Goal: Transaction & Acquisition: Purchase product/service

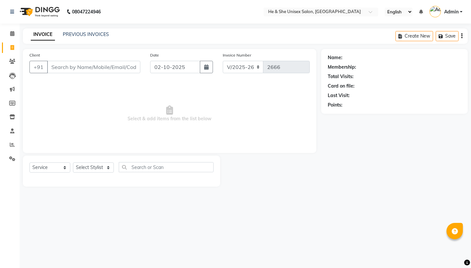
select select "4745"
select select "service"
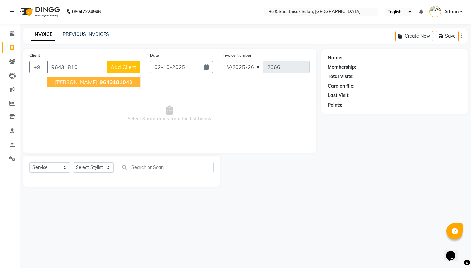
click at [103, 82] on ngb-highlight "96431810 40" at bounding box center [115, 82] width 34 height 7
type input "9643181040"
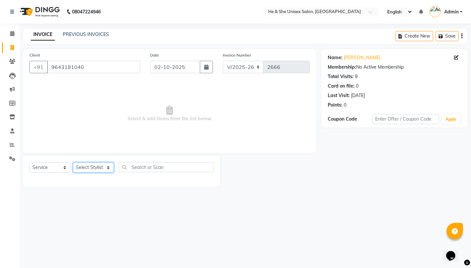
click at [102, 163] on select "Select Stylist [PERSON_NAME] [PERSON_NAME] [PERSON_NAME] Iqra [PERSON_NAME] Shr…" at bounding box center [93, 168] width 41 height 10
select select "28385"
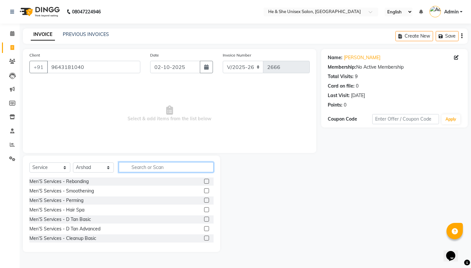
click at [149, 170] on input "text" at bounding box center [166, 167] width 95 height 10
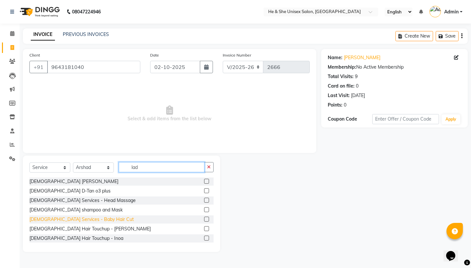
type input "lad"
click at [76, 221] on div "[DEMOGRAPHIC_DATA] Services - Baby Hair Cut" at bounding box center [81, 219] width 104 height 7
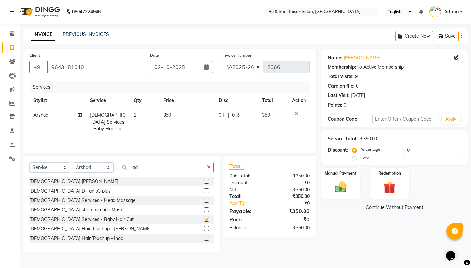
checkbox input "false"
click at [149, 170] on input "lad" at bounding box center [162, 167] width 86 height 10
type input "l"
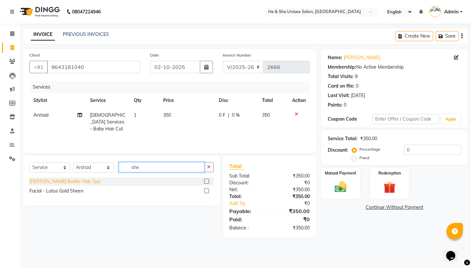
type input "she"
click at [62, 183] on div "[PERSON_NAME] Butter Hair Spa" at bounding box center [64, 181] width 71 height 7
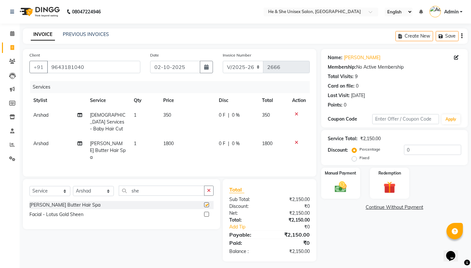
checkbox input "false"
click at [167, 141] on span "1800" at bounding box center [168, 144] width 10 height 6
select select "28385"
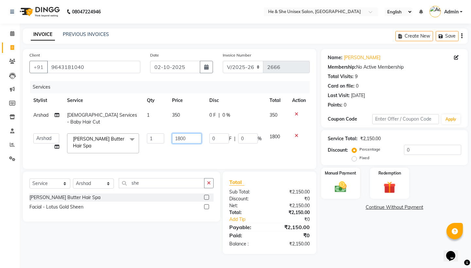
click at [180, 133] on input "1800" at bounding box center [186, 138] width 29 height 10
type input "1500"
click at [339, 177] on div "Manual Payment" at bounding box center [340, 183] width 41 height 32
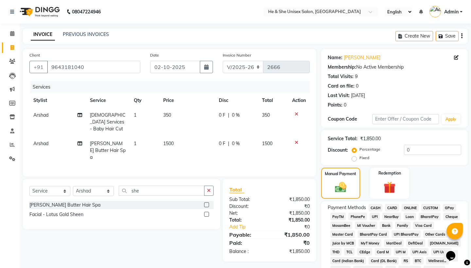
click at [375, 218] on span "UPI" at bounding box center [375, 217] width 10 height 8
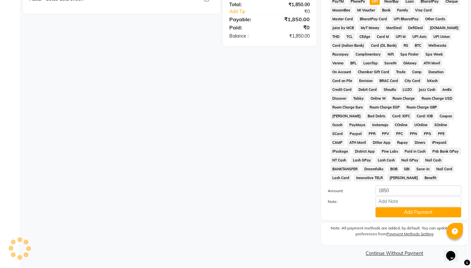
scroll to position [215, 0]
click at [393, 218] on div "Payment Methods CASH CARD ONLINE CUSTOM GPay PayTM PhonePe UPI NearBuy Loan Bha…" at bounding box center [394, 103] width 147 height 234
click at [403, 212] on button "Add Payment" at bounding box center [418, 213] width 86 height 10
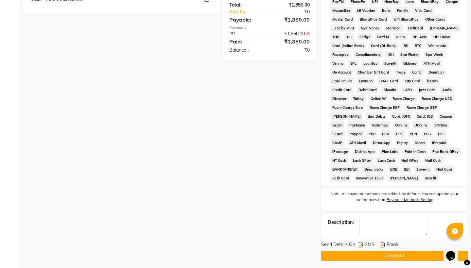
scroll to position [218, 0]
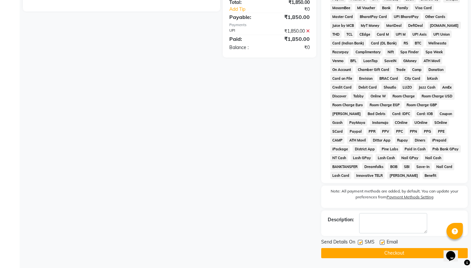
click at [393, 258] on button "Checkout" at bounding box center [394, 253] width 147 height 10
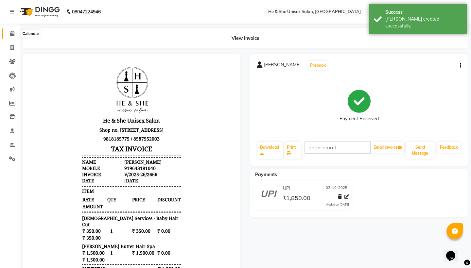
click at [12, 31] on icon at bounding box center [12, 33] width 4 height 5
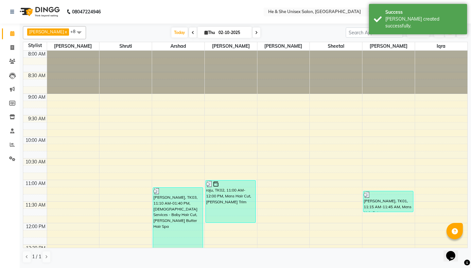
click at [422, 33] on span "ADD NEW" at bounding box center [418, 32] width 19 height 5
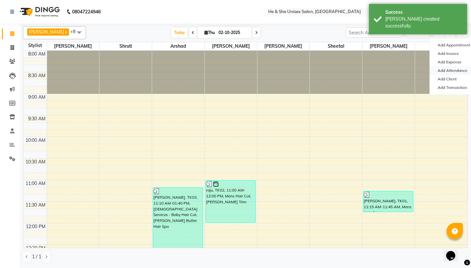
click at [447, 73] on link "Add Attendance" at bounding box center [456, 70] width 52 height 9
select select "A"
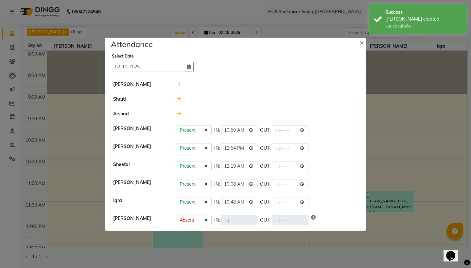
click at [180, 113] on icon at bounding box center [179, 114] width 4 height 5
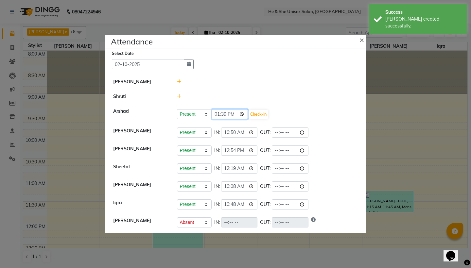
click at [215, 115] on input "13:39" at bounding box center [230, 114] width 37 height 10
click at [224, 115] on input "22:39" at bounding box center [230, 114] width 37 height 10
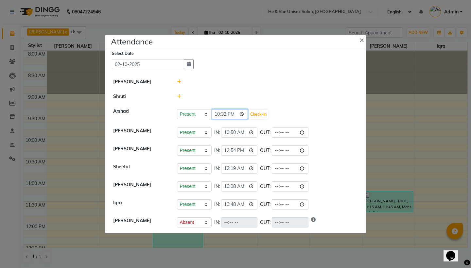
click at [233, 113] on input "22:32" at bounding box center [230, 114] width 37 height 10
type input "10:32"
click at [249, 114] on button "Check-In" at bounding box center [259, 114] width 20 height 9
select select "A"
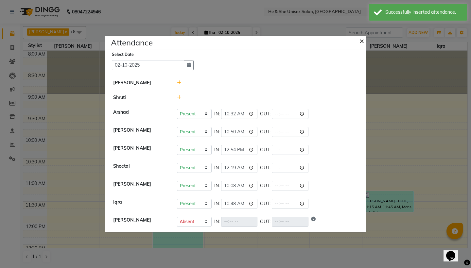
click at [360, 40] on span "×" at bounding box center [361, 41] width 5 height 10
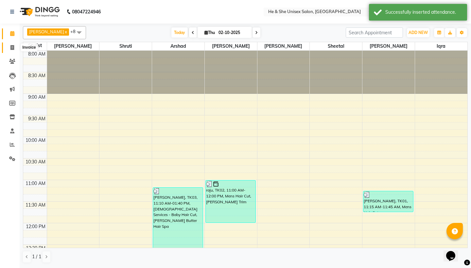
click at [12, 47] on icon at bounding box center [12, 47] width 4 height 5
select select "service"
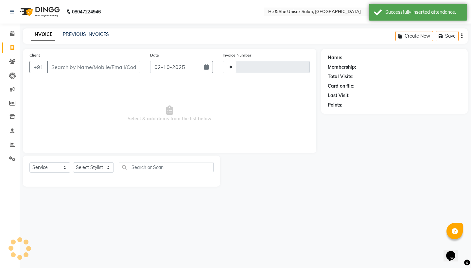
type input "2667"
select select "4745"
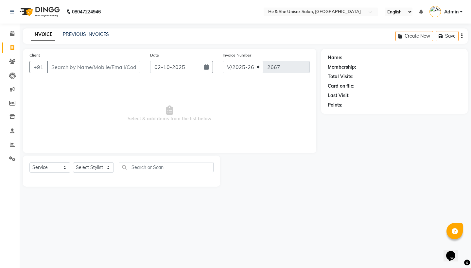
click at [53, 64] on input "Client" at bounding box center [93, 67] width 93 height 12
click at [68, 70] on input "Client" at bounding box center [93, 67] width 93 height 12
type input "9022390294"
click at [120, 69] on span "Add Client" at bounding box center [124, 67] width 26 height 7
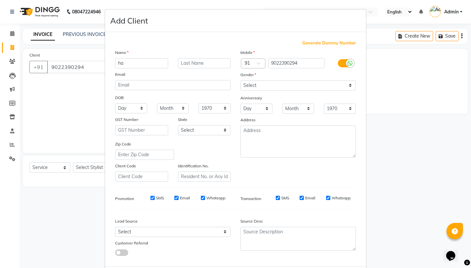
type input "h"
type input "archns"
select select "[DEMOGRAPHIC_DATA]"
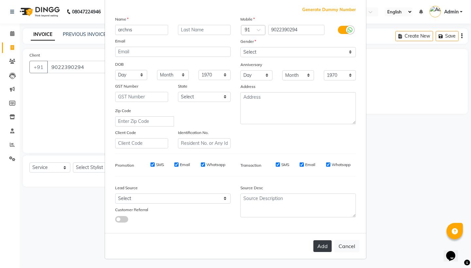
click at [320, 245] on button "Add" at bounding box center [322, 246] width 18 height 12
select select
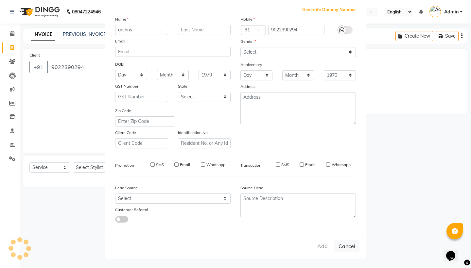
select select
checkbox input "false"
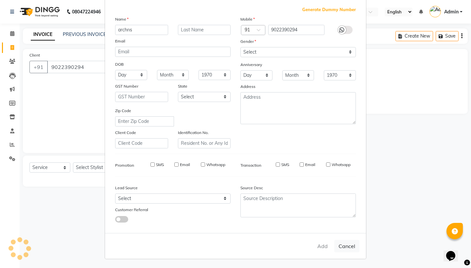
checkbox input "false"
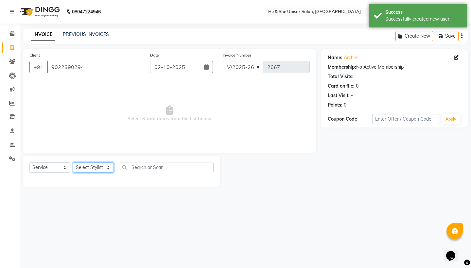
select select "28381"
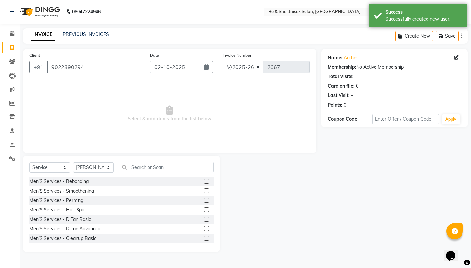
click at [141, 175] on div "Select Service Product Membership Package Voucher Prepaid Gift Card Select Styl…" at bounding box center [121, 169] width 184 height 15
click at [140, 167] on input "text" at bounding box center [166, 167] width 95 height 10
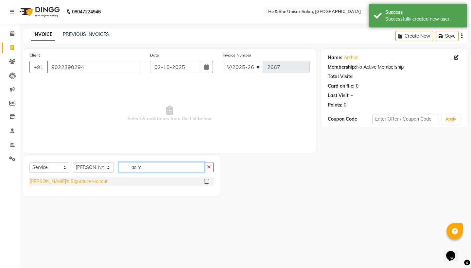
type input "asim"
click at [77, 179] on div "[PERSON_NAME]'s Signature Haircut" at bounding box center [68, 181] width 78 height 7
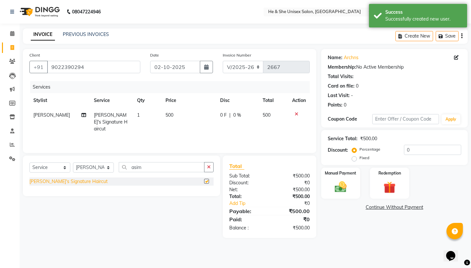
checkbox input "false"
click at [164, 164] on input "asi" at bounding box center [162, 167] width 86 height 10
type input "a"
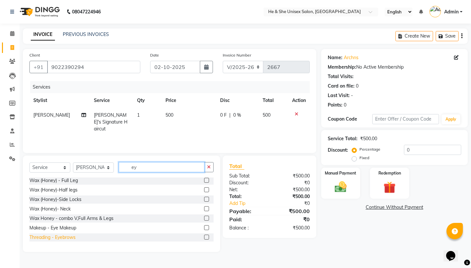
scroll to position [153, 0]
type input "ey"
click at [65, 237] on div "Threading - Eyebrows" at bounding box center [52, 237] width 46 height 7
checkbox input "false"
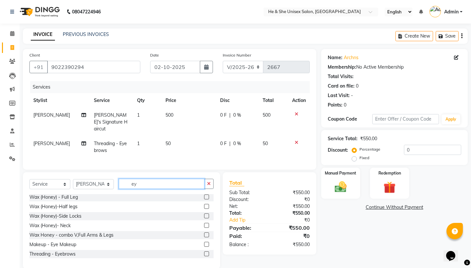
click at [144, 179] on input "ey" at bounding box center [162, 184] width 86 height 10
type input "e"
type input "a"
type input "mens"
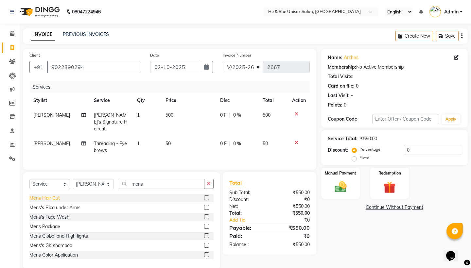
click at [52, 195] on div "Mens Hair Cut" at bounding box center [44, 198] width 30 height 7
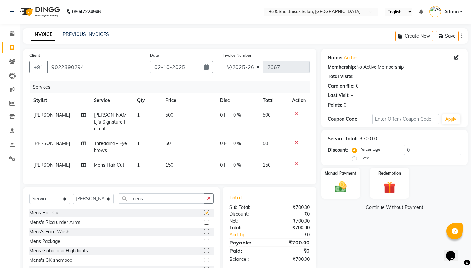
checkbox input "false"
click at [343, 174] on label "Manual Payment" at bounding box center [340, 173] width 33 height 6
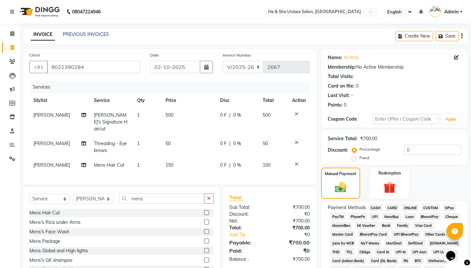
click at [375, 215] on span "UPI" at bounding box center [375, 217] width 10 height 8
click at [148, 194] on input "mens" at bounding box center [162, 199] width 86 height 10
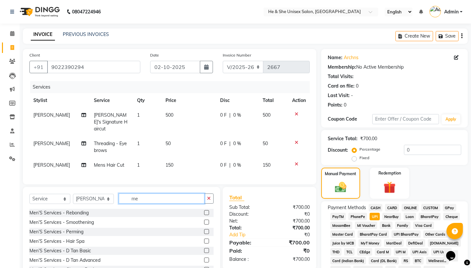
type input "m"
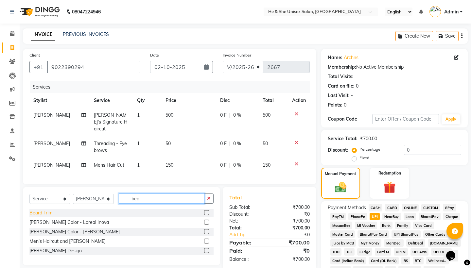
type input "bea"
click at [50, 210] on div "Beard Trim" at bounding box center [40, 213] width 23 height 7
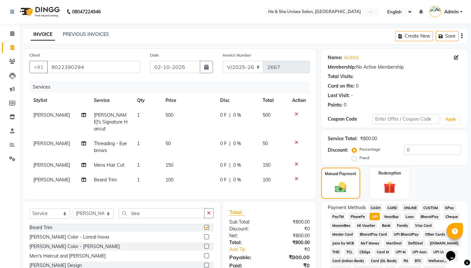
checkbox input "false"
click at [373, 215] on span "UPI" at bounding box center [375, 217] width 10 height 8
type input "800"
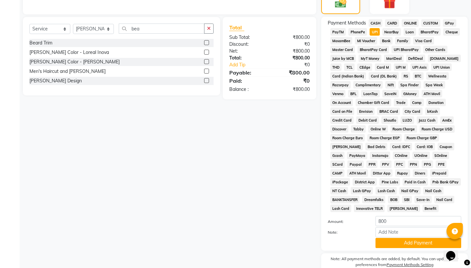
scroll to position [121, 0]
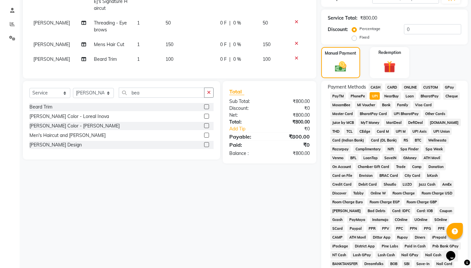
click at [374, 84] on span "CASH" at bounding box center [376, 87] width 14 height 8
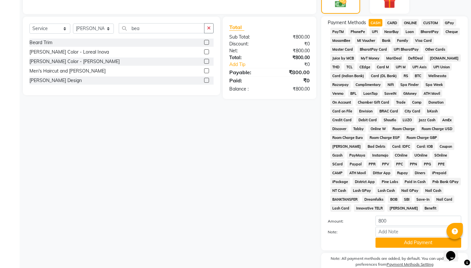
scroll to position [215, 0]
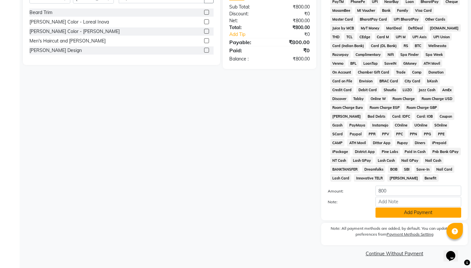
click at [390, 214] on button "Add Payment" at bounding box center [418, 213] width 86 height 10
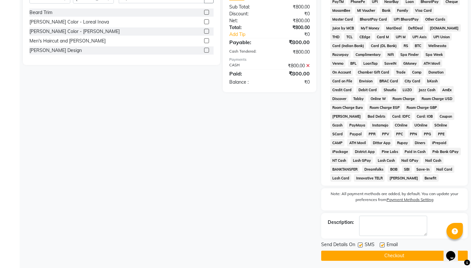
scroll to position [218, 0]
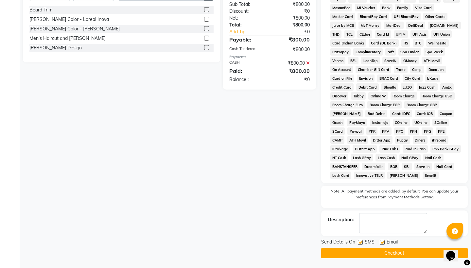
click at [394, 253] on button "Checkout" at bounding box center [394, 253] width 147 height 10
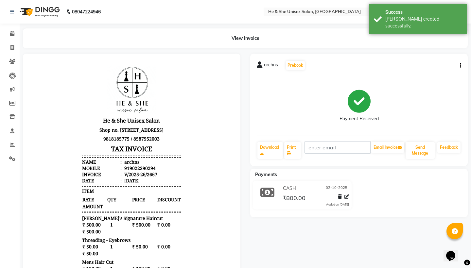
click at [13, 42] on li "Invoice" at bounding box center [10, 48] width 20 height 14
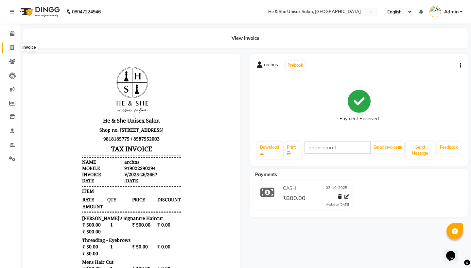
click at [13, 50] on span at bounding box center [12, 48] width 11 height 8
select select "service"
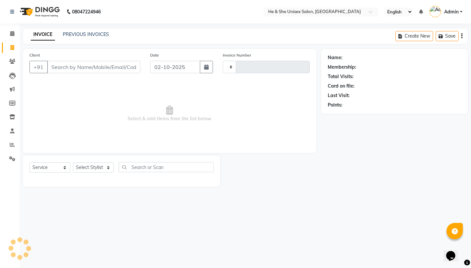
type input "2668"
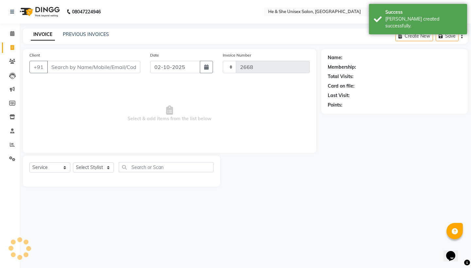
select select "4745"
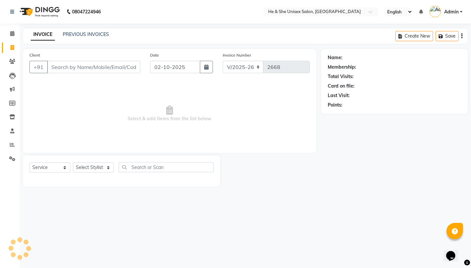
click at [63, 67] on input "Client" at bounding box center [93, 67] width 93 height 12
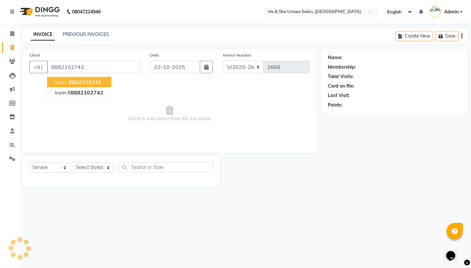
type input "8882102742"
click at [69, 80] on span "8882102742" at bounding box center [85, 82] width 33 height 7
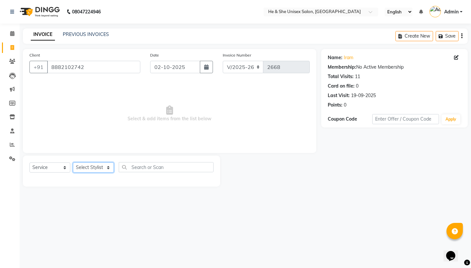
select select "46573"
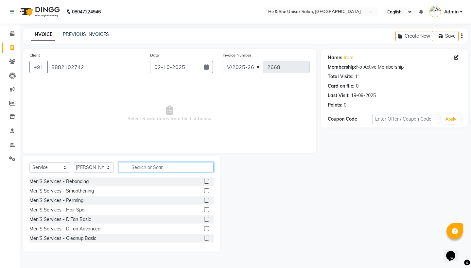
click at [125, 171] on input "text" at bounding box center [166, 167] width 95 height 10
click at [147, 166] on input "text" at bounding box center [166, 167] width 95 height 10
click at [162, 168] on input "text" at bounding box center [166, 167] width 95 height 10
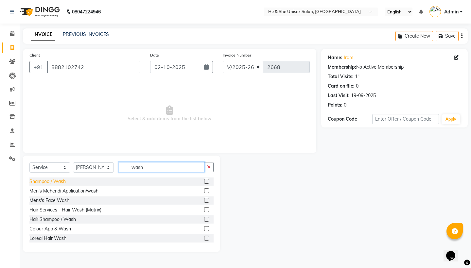
type input "wash"
click at [47, 183] on div "Shampoo / Wash" at bounding box center [47, 181] width 36 height 7
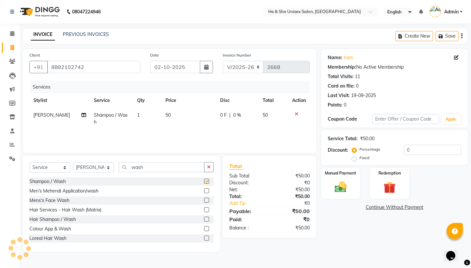
checkbox input "false"
click at [167, 128] on td "50" at bounding box center [189, 119] width 54 height 22
select select "46573"
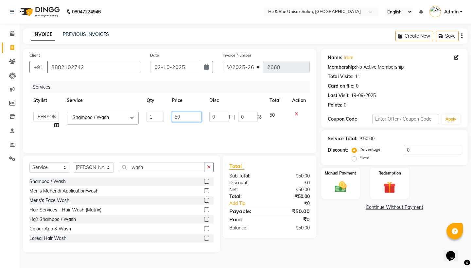
click at [182, 113] on input "50" at bounding box center [187, 117] width 30 height 10
type input "5"
type input "350"
click at [143, 164] on input "wash" at bounding box center [162, 167] width 86 height 10
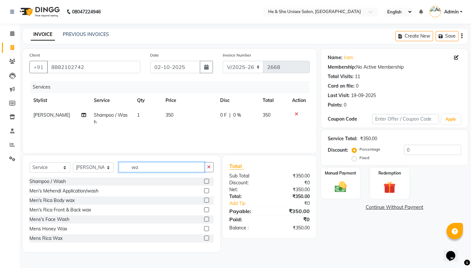
type input "w"
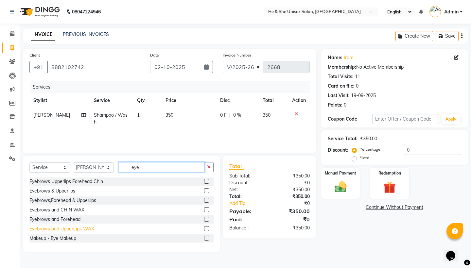
scroll to position [10, 0]
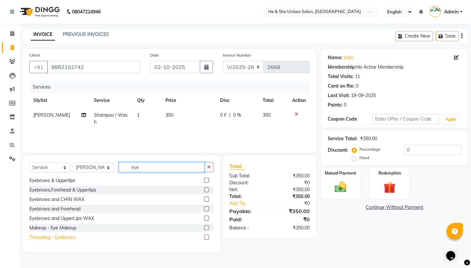
type input "eye"
click at [54, 237] on div "Threading - Eyebrows" at bounding box center [52, 237] width 46 height 7
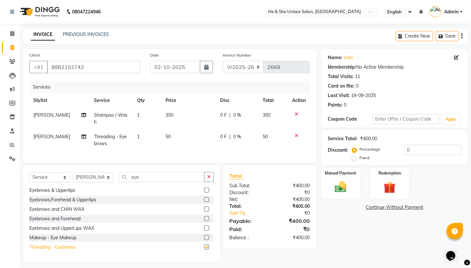
checkbox input "false"
click at [344, 186] on img at bounding box center [340, 187] width 20 height 14
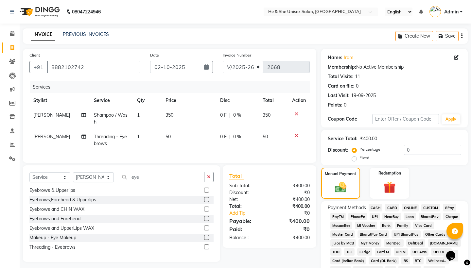
click at [374, 214] on span "UPI" at bounding box center [375, 217] width 10 height 8
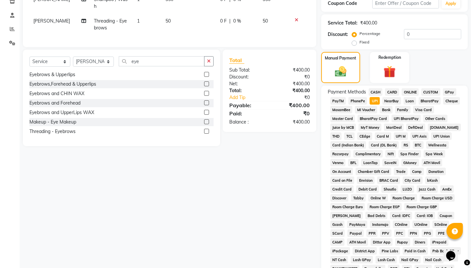
scroll to position [215, 0]
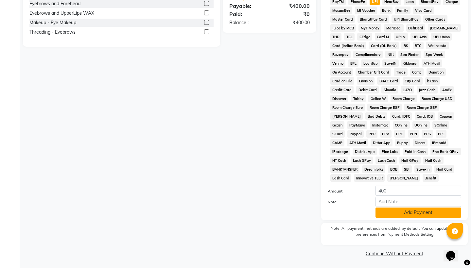
click at [391, 215] on button "Add Payment" at bounding box center [418, 213] width 86 height 10
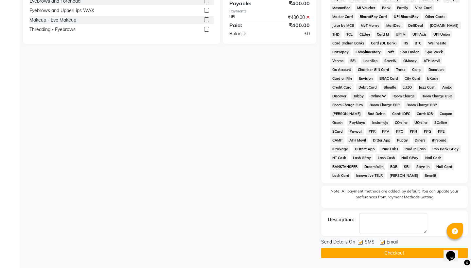
scroll to position [218, 0]
click at [392, 256] on button "Checkout" at bounding box center [394, 253] width 147 height 10
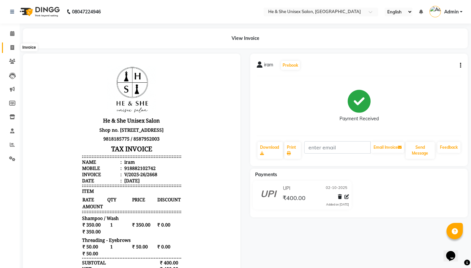
click at [7, 46] on span at bounding box center [12, 48] width 11 height 8
select select "4745"
select select "service"
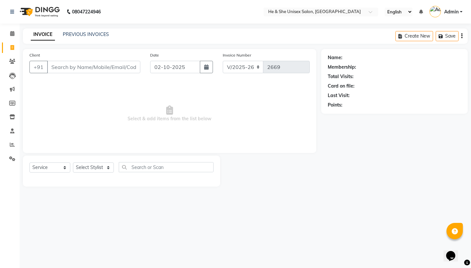
click at [53, 74] on div "Client +91" at bounding box center [85, 65] width 121 height 27
click at [51, 67] on input "Client" at bounding box center [93, 67] width 93 height 12
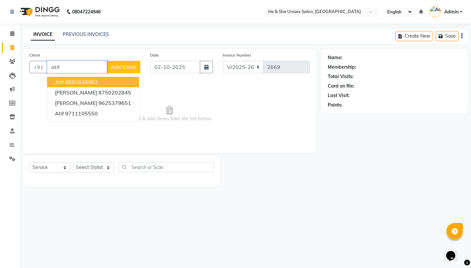
click at [70, 84] on ngb-highlight "8882938063" at bounding box center [81, 82] width 33 height 7
type input "8882938063"
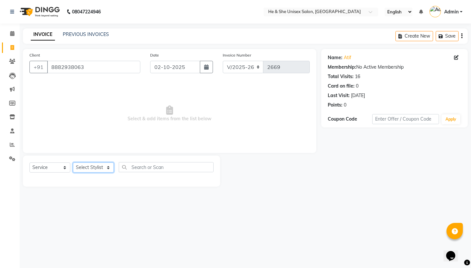
select select "46573"
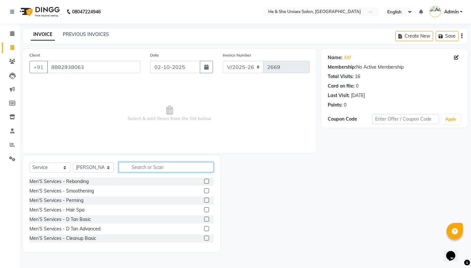
click at [148, 170] on input "text" at bounding box center [166, 167] width 95 height 10
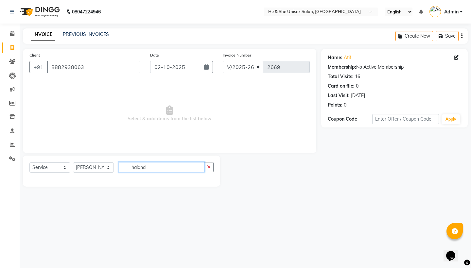
click at [148, 170] on input "haiand" at bounding box center [162, 167] width 86 height 10
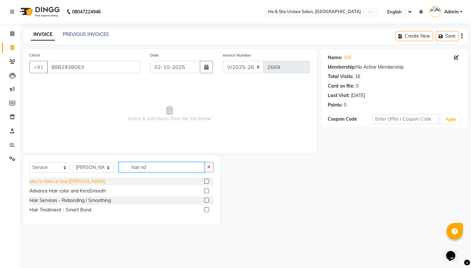
type input "hair nd"
click at [49, 180] on div "Men's Haircut and [PERSON_NAME]" at bounding box center [67, 181] width 76 height 7
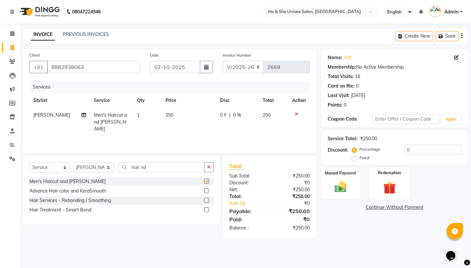
checkbox input "false"
click at [336, 180] on img at bounding box center [340, 187] width 20 height 14
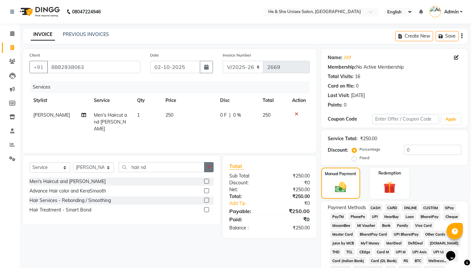
click at [206, 167] on button "button" at bounding box center [208, 167] width 9 height 10
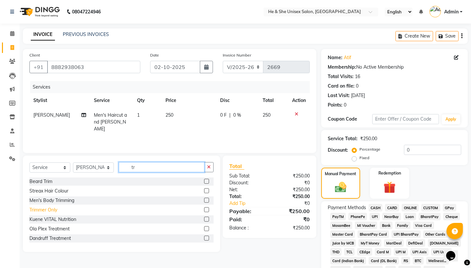
type input "tr"
click at [52, 212] on div "Trimmer Only" at bounding box center [43, 210] width 28 height 7
checkbox input "false"
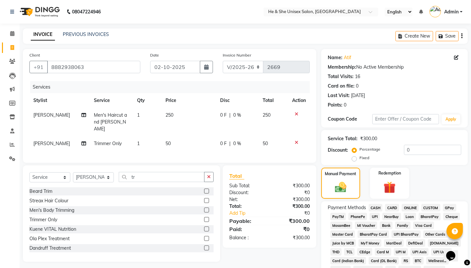
click at [165, 136] on td "50" at bounding box center [189, 143] width 54 height 15
select select "46573"
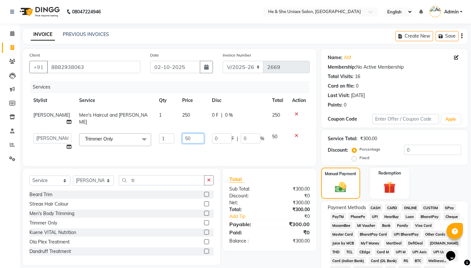
click at [194, 133] on input "50" at bounding box center [193, 138] width 22 height 10
type input "5"
type input "100"
click at [230, 146] on td "0 F | 0 %" at bounding box center [238, 142] width 60 height 25
select select "46573"
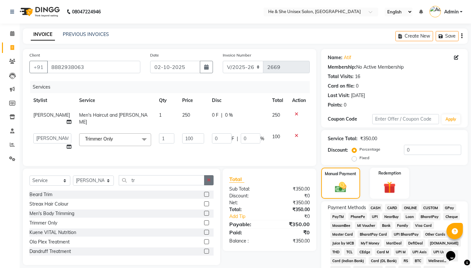
click at [207, 178] on icon "button" at bounding box center [209, 180] width 4 height 5
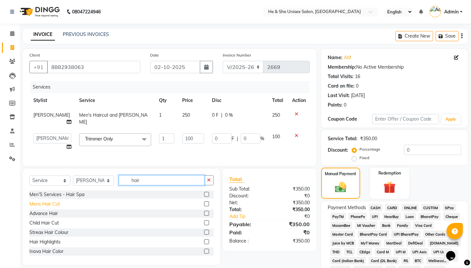
type input "hair"
click at [53, 201] on div "Mens Hair Cut" at bounding box center [44, 204] width 30 height 7
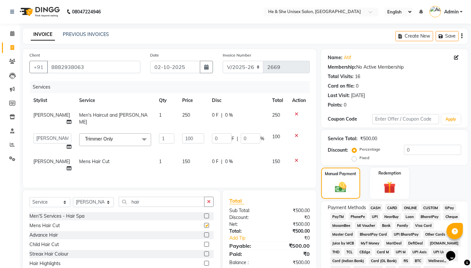
checkbox input "false"
click at [296, 114] on icon at bounding box center [297, 114] width 4 height 5
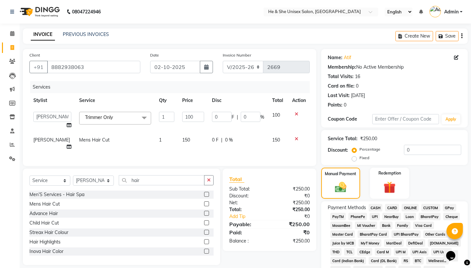
click at [376, 220] on span "UPI" at bounding box center [375, 217] width 10 height 8
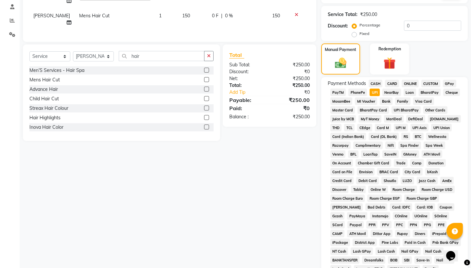
click at [373, 82] on span "CASH" at bounding box center [376, 84] width 14 height 8
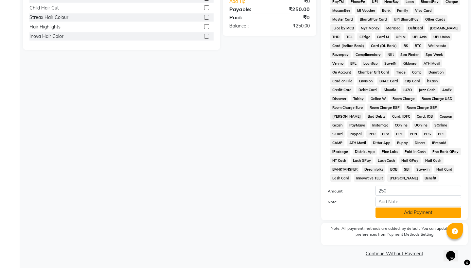
click at [404, 215] on button "Add Payment" at bounding box center [418, 213] width 86 height 10
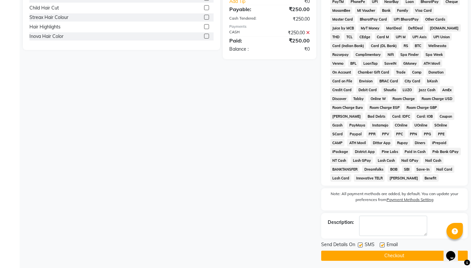
scroll to position [218, 0]
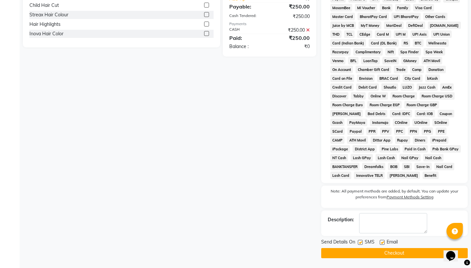
click at [393, 254] on button "Checkout" at bounding box center [394, 253] width 147 height 10
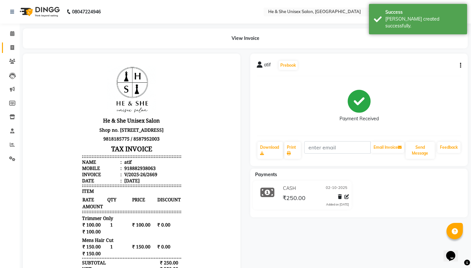
click at [9, 44] on link "Invoice" at bounding box center [10, 48] width 16 height 11
select select "4745"
select select "service"
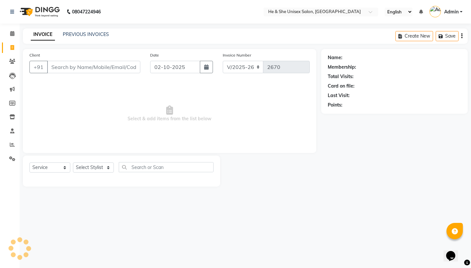
click at [53, 65] on input "Client" at bounding box center [93, 67] width 93 height 12
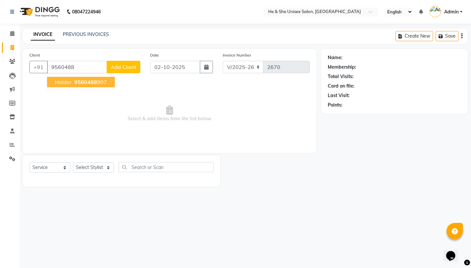
click at [65, 87] on button "haider 9560488 907" at bounding box center [81, 82] width 68 height 10
type input "9560488907"
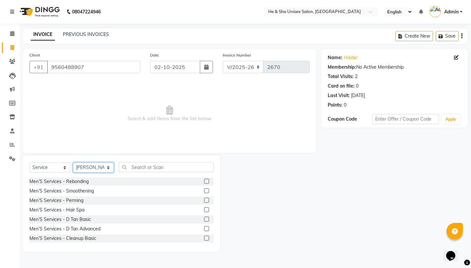
select select "28381"
click at [168, 168] on input "text" at bounding box center [166, 167] width 95 height 10
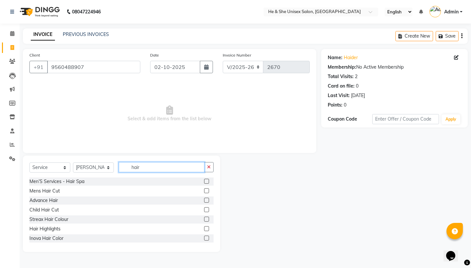
type input "hair"
click at [46, 187] on div "Mens Hair Cut" at bounding box center [121, 191] width 184 height 8
click at [48, 196] on div "Men’S Services - Hair Spa Mens Hair Cut Advance Hair Child Hair Cut Streax Hair…" at bounding box center [121, 210] width 184 height 65
click at [48, 192] on div "Mens Hair Cut" at bounding box center [44, 191] width 30 height 7
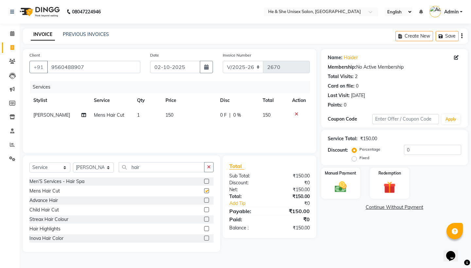
checkbox input "false"
click at [174, 108] on td "150" at bounding box center [189, 115] width 54 height 15
select select "28381"
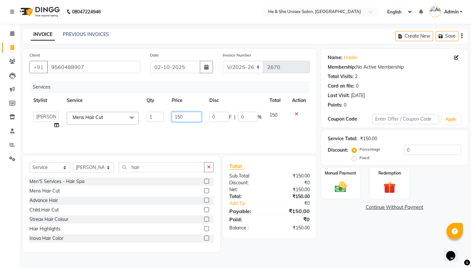
click at [188, 116] on input "150" at bounding box center [187, 117] width 30 height 10
type input "1"
type input "250"
click at [209, 165] on icon "button" at bounding box center [209, 167] width 4 height 5
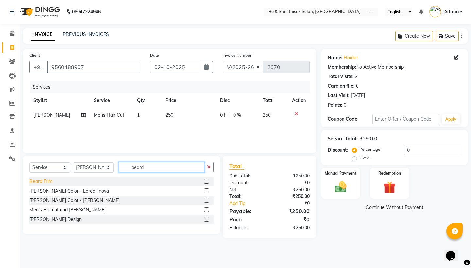
type input "beard"
click at [45, 183] on div "Beard Trim" at bounding box center [40, 181] width 23 height 7
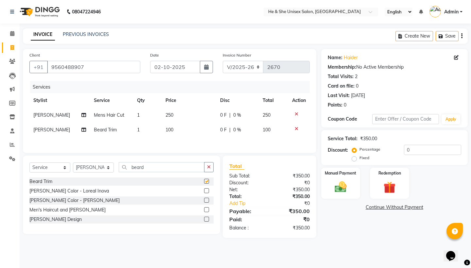
checkbox input "false"
click at [339, 184] on img at bounding box center [340, 187] width 20 height 14
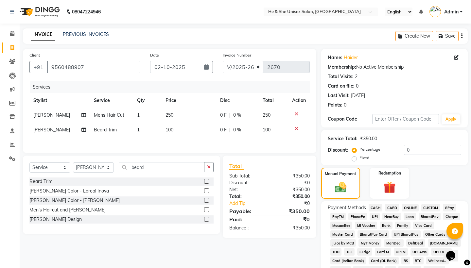
click at [377, 215] on span "UPI" at bounding box center [375, 217] width 10 height 8
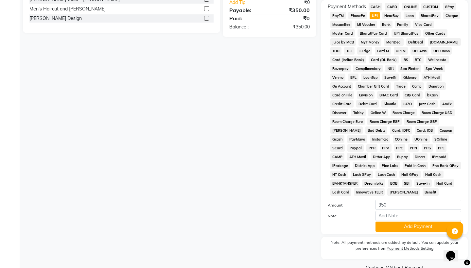
scroll to position [215, 0]
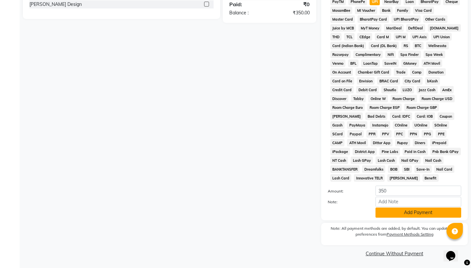
click at [398, 211] on button "Add Payment" at bounding box center [418, 213] width 86 height 10
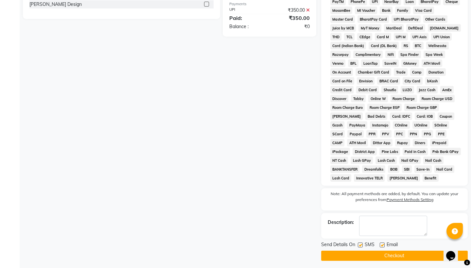
scroll to position [218, 0]
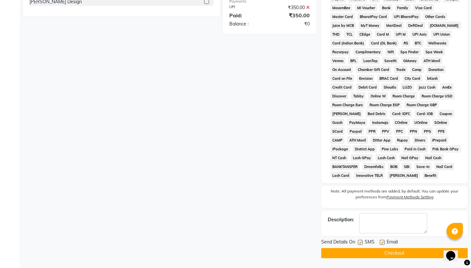
click at [395, 253] on button "Checkout" at bounding box center [394, 253] width 147 height 10
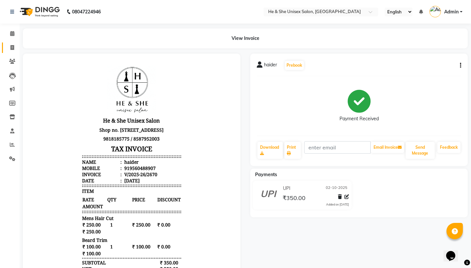
click at [11, 44] on link "Invoice" at bounding box center [10, 48] width 16 height 11
select select "4745"
select select "service"
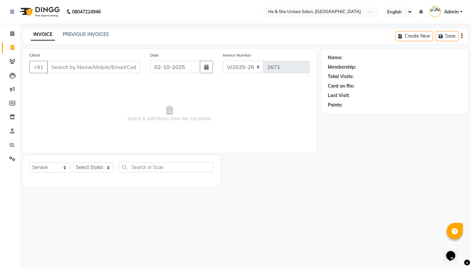
click at [57, 63] on input "Client" at bounding box center [93, 67] width 93 height 12
type input "9773516702"
click at [120, 75] on div "Client [PHONE_NUMBER] Add Client" at bounding box center [85, 65] width 121 height 27
click at [124, 69] on span "Add Client" at bounding box center [124, 67] width 26 height 7
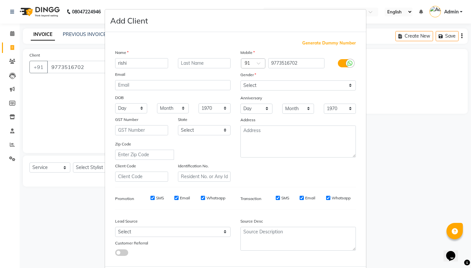
type input "rishi"
select select "[DEMOGRAPHIC_DATA]"
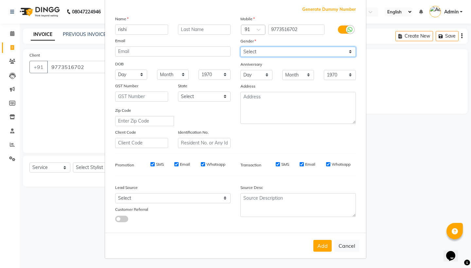
scroll to position [33, 0]
click at [323, 245] on button "Add" at bounding box center [322, 246] width 18 height 12
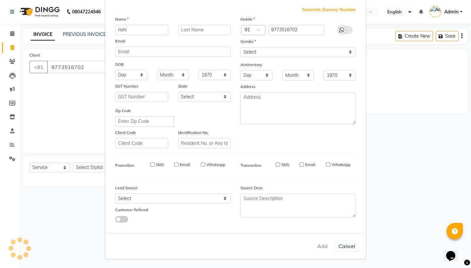
select select
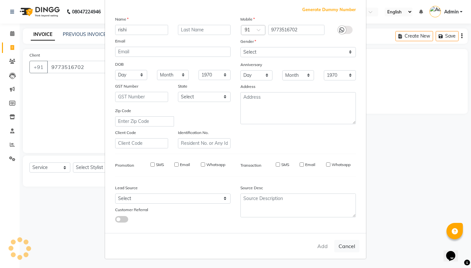
select select
checkbox input "false"
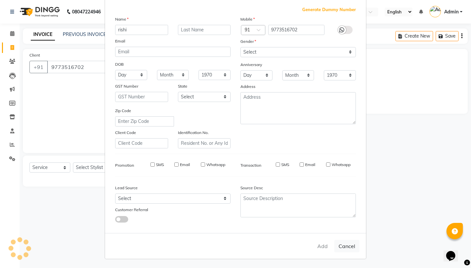
checkbox input "false"
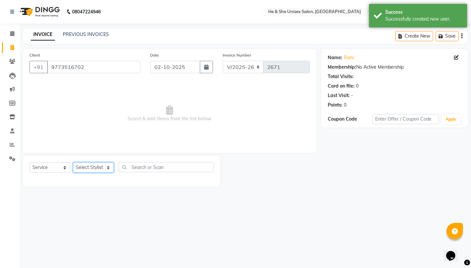
select select "28385"
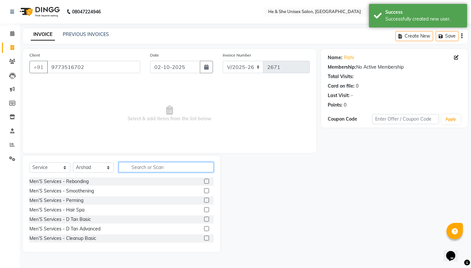
drag, startPoint x: 128, startPoint y: 170, endPoint x: 120, endPoint y: 173, distance: 9.1
click at [128, 170] on input "text" at bounding box center [166, 167] width 95 height 10
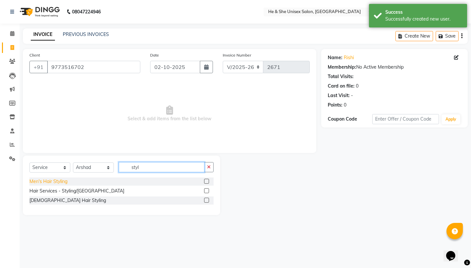
type input "styl"
click at [43, 182] on div "Men's Hair Styling" at bounding box center [48, 181] width 38 height 7
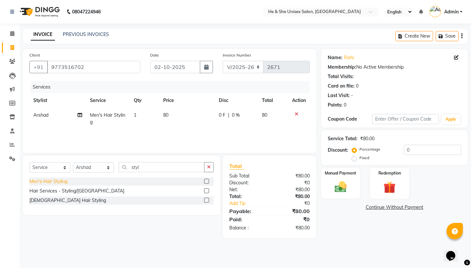
click at [43, 182] on div "Men's Hair Styling" at bounding box center [48, 181] width 38 height 7
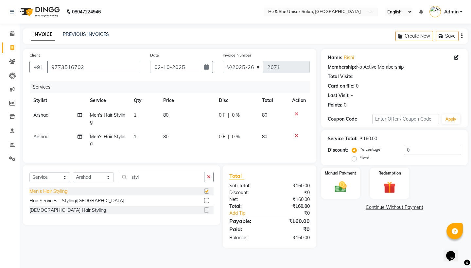
checkbox input "false"
click at [171, 138] on td "80" at bounding box center [187, 141] width 56 height 22
select select "28385"
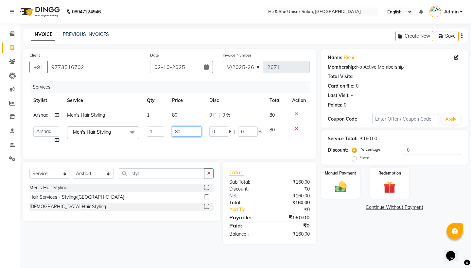
click at [186, 132] on input "80" at bounding box center [186, 132] width 29 height 10
type input "8"
type input "50"
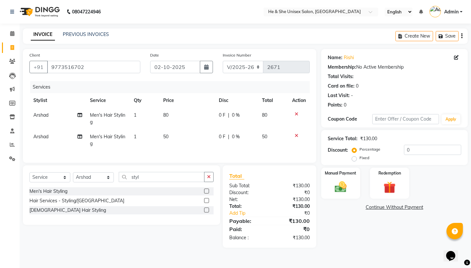
click at [181, 146] on td "50" at bounding box center [187, 141] width 56 height 22
select select "28385"
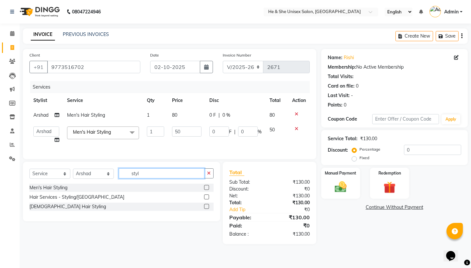
click at [155, 169] on input "styl" at bounding box center [162, 173] width 86 height 10
click at [155, 176] on input "styl" at bounding box center [162, 173] width 86 height 10
type input "s"
type input "bea"
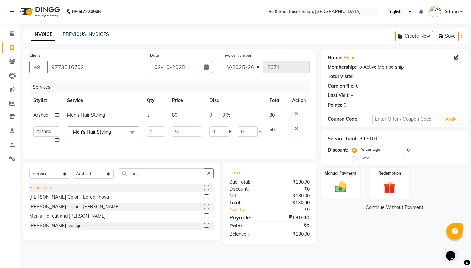
click at [47, 186] on div "Beard Trim" at bounding box center [40, 187] width 23 height 7
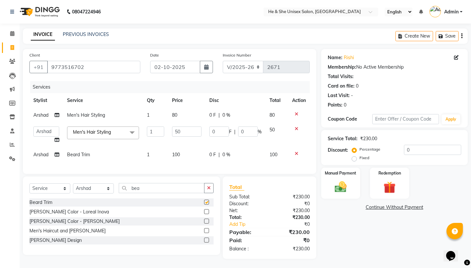
checkbox input "false"
click at [336, 184] on img at bounding box center [340, 187] width 20 height 14
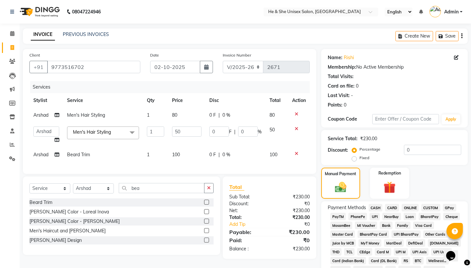
click at [378, 212] on div "CASH" at bounding box center [374, 208] width 17 height 9
click at [377, 218] on span "UPI" at bounding box center [375, 217] width 10 height 8
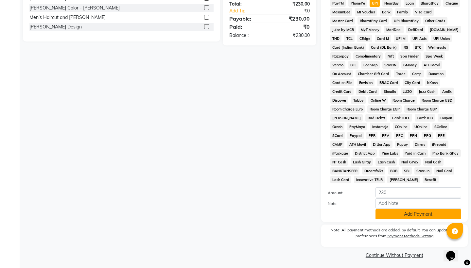
scroll to position [215, 0]
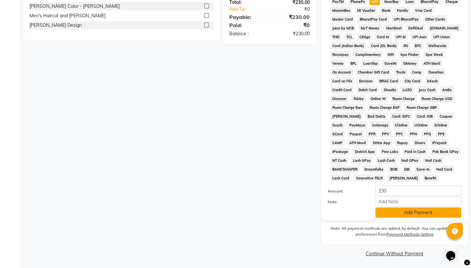
click at [386, 209] on button "Add Payment" at bounding box center [418, 213] width 86 height 10
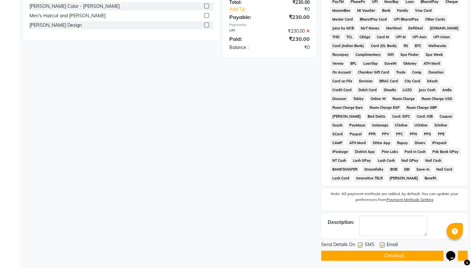
scroll to position [218, 0]
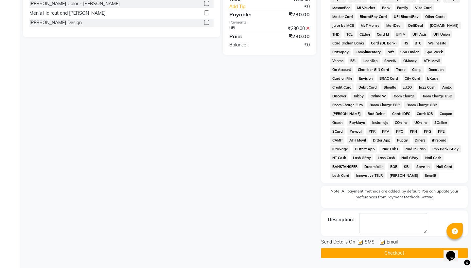
click at [386, 251] on button "Checkout" at bounding box center [394, 253] width 147 height 10
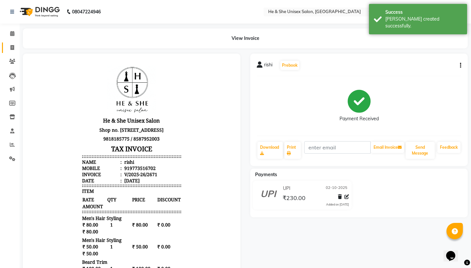
click at [11, 42] on li "Invoice" at bounding box center [10, 48] width 20 height 14
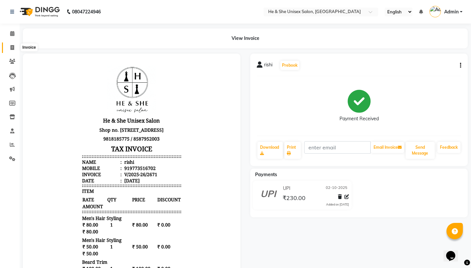
click at [11, 45] on icon at bounding box center [12, 47] width 4 height 5
select select "service"
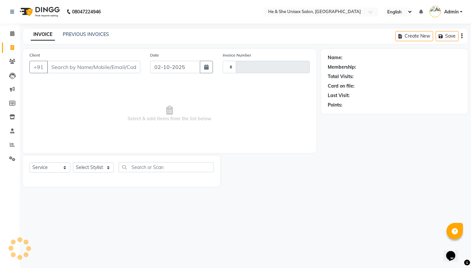
type input "2672"
select select "4745"
click at [58, 62] on input "Client" at bounding box center [93, 67] width 93 height 12
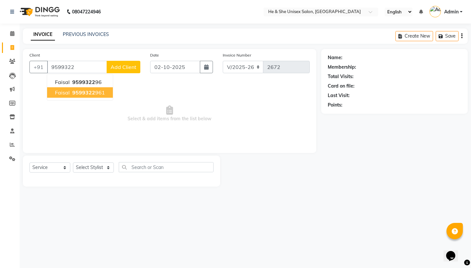
click at [96, 93] on ngb-highlight "9599322 961" at bounding box center [88, 92] width 34 height 7
type input "9599322961"
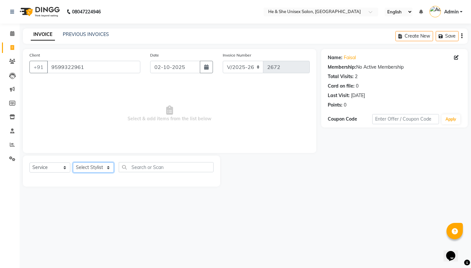
select select "28386"
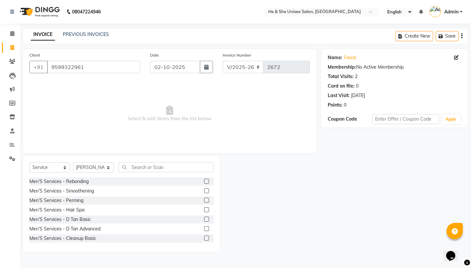
click at [131, 161] on div "Select Service Product Membership Package Voucher Prepaid Gift Card Select Styl…" at bounding box center [121, 204] width 197 height 96
click at [132, 168] on input "text" at bounding box center [166, 167] width 95 height 10
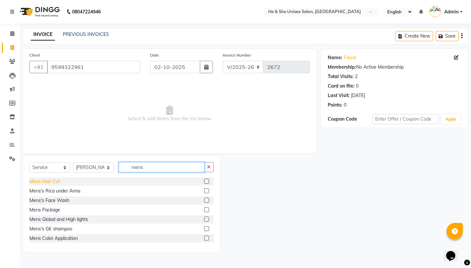
type input "mens"
click at [48, 182] on div "Mens Hair Cut" at bounding box center [44, 181] width 30 height 7
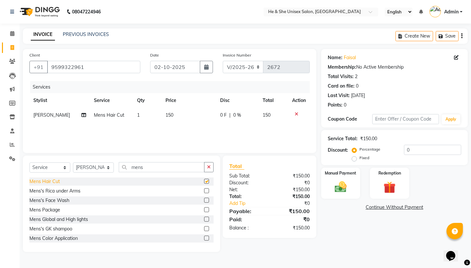
checkbox input "false"
click at [151, 167] on input "mens" at bounding box center [162, 167] width 86 height 10
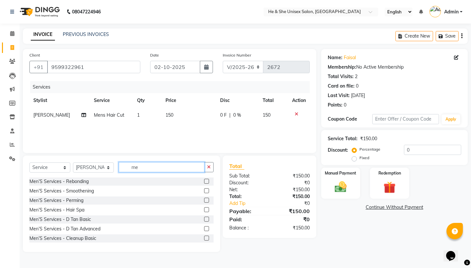
type input "m"
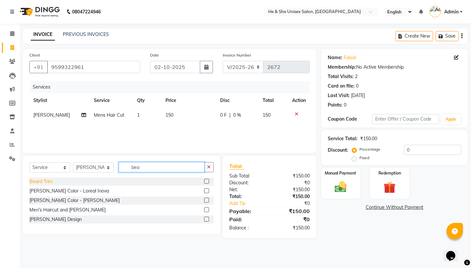
type input "bea"
click at [48, 184] on div "Beard Trim" at bounding box center [40, 181] width 23 height 7
checkbox input "false"
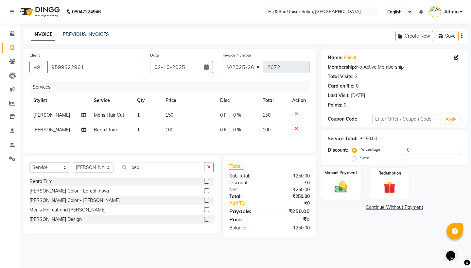
click at [343, 181] on img at bounding box center [340, 187] width 20 height 14
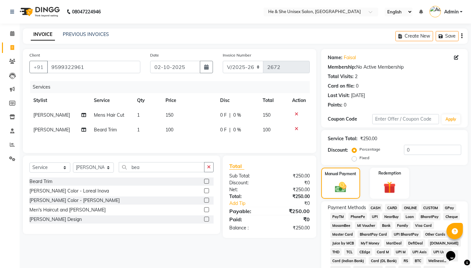
click at [378, 215] on span "UPI" at bounding box center [375, 217] width 10 height 8
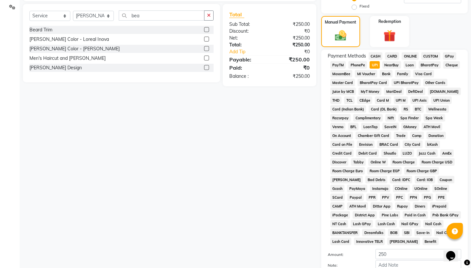
scroll to position [102, 0]
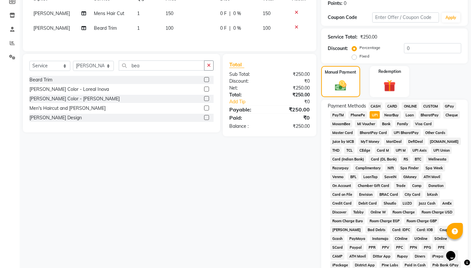
click at [373, 105] on span "CASH" at bounding box center [376, 106] width 14 height 8
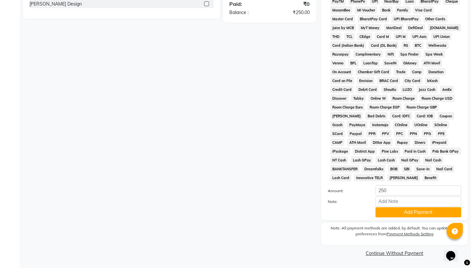
scroll to position [215, 0]
click at [396, 217] on button "Add Payment" at bounding box center [418, 213] width 86 height 10
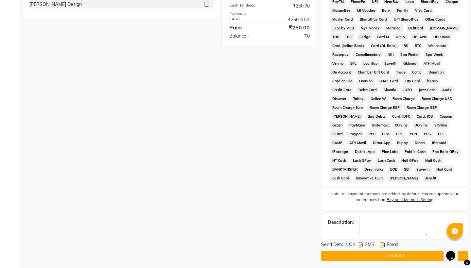
click at [390, 257] on button "Checkout" at bounding box center [394, 256] width 147 height 10
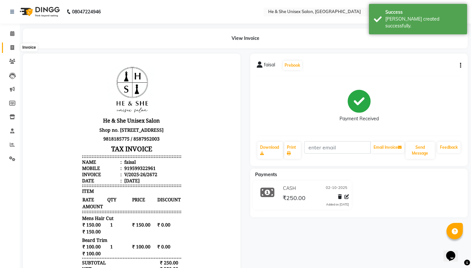
click at [10, 48] on icon at bounding box center [12, 47] width 4 height 5
select select "service"
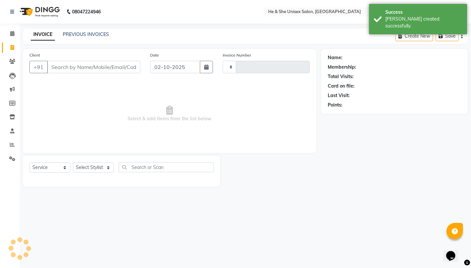
type input "2673"
select select "4745"
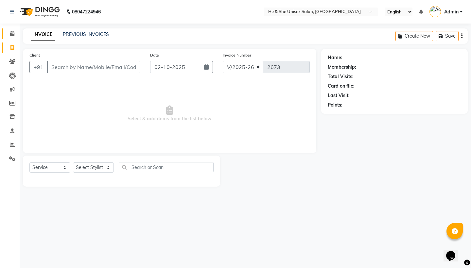
click at [9, 33] on span at bounding box center [12, 34] width 11 height 8
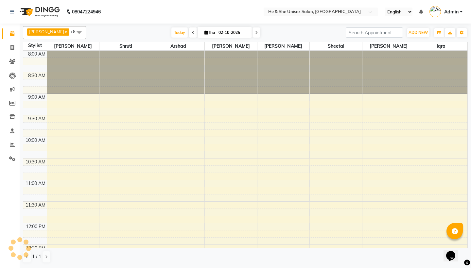
scroll to position [259, 0]
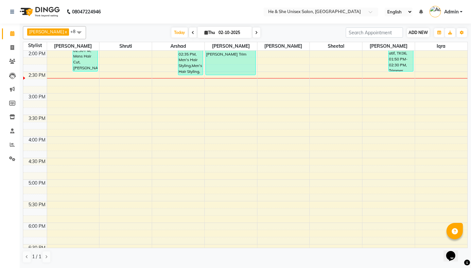
click at [413, 35] on span "ADD NEW" at bounding box center [418, 32] width 19 height 5
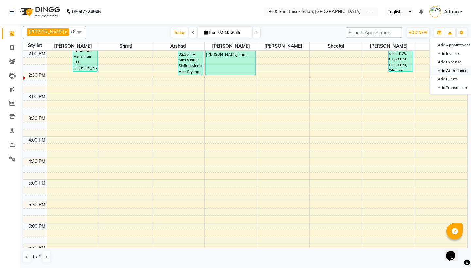
click at [442, 72] on link "Add Attendance" at bounding box center [456, 70] width 52 height 9
select select "A"
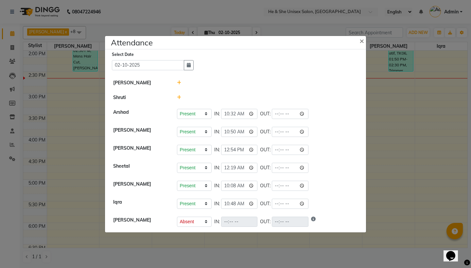
click at [179, 82] on icon at bounding box center [179, 82] width 4 height 5
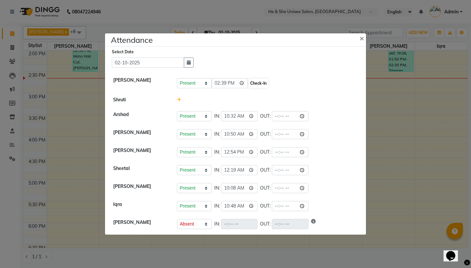
click at [249, 85] on button "Check-In" at bounding box center [259, 83] width 20 height 9
select select "A"
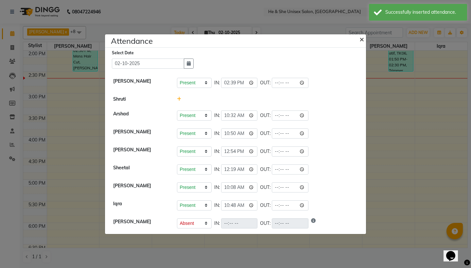
click at [361, 40] on span "×" at bounding box center [361, 39] width 5 height 10
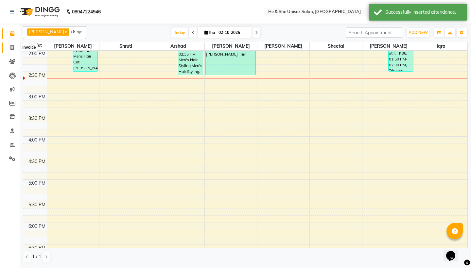
click at [9, 48] on span at bounding box center [12, 48] width 11 height 8
select select "service"
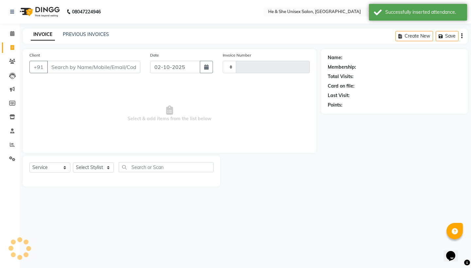
type input "2673"
select select "4745"
click at [7, 60] on span at bounding box center [12, 62] width 11 height 8
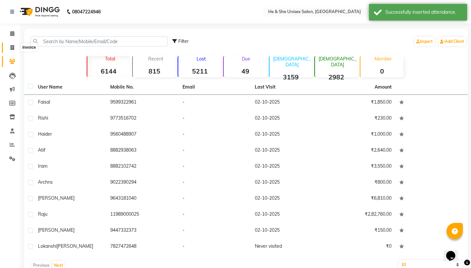
click at [17, 49] on span at bounding box center [12, 48] width 11 height 8
select select "4745"
select select "service"
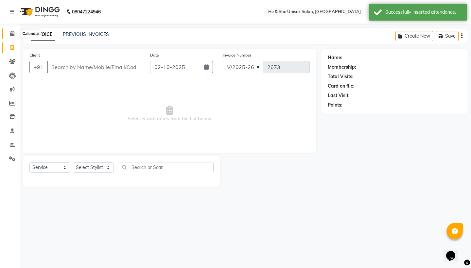
click at [15, 37] on span at bounding box center [12, 34] width 11 height 8
